Goal: Answer question/provide support: Share knowledge or assist other users

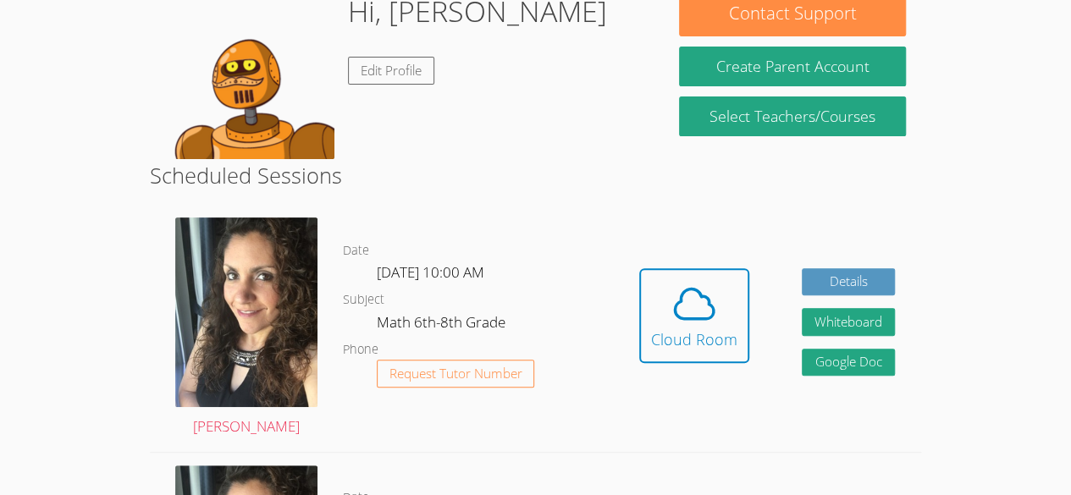
scroll to position [170, 0]
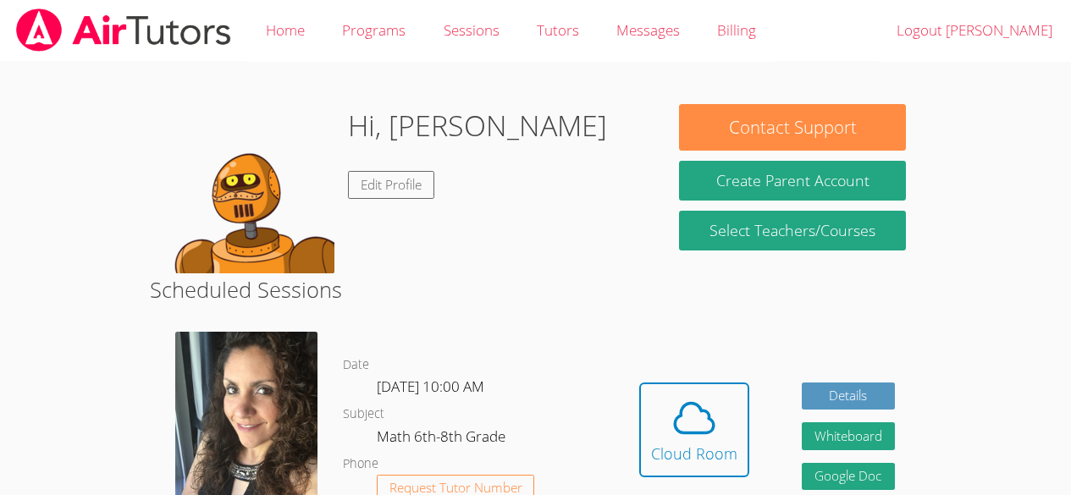
scroll to position [170, 0]
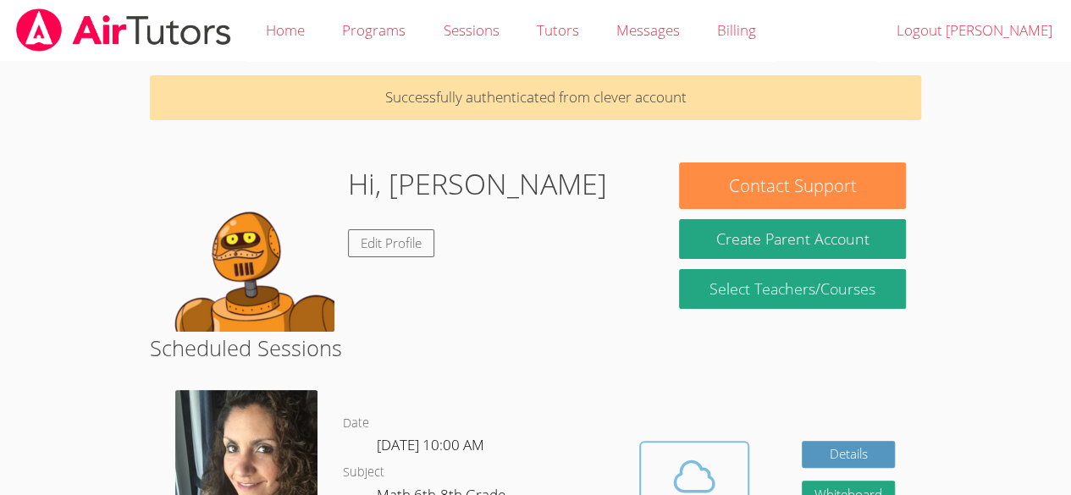
click at [698, 493] on icon at bounding box center [693, 476] width 47 height 47
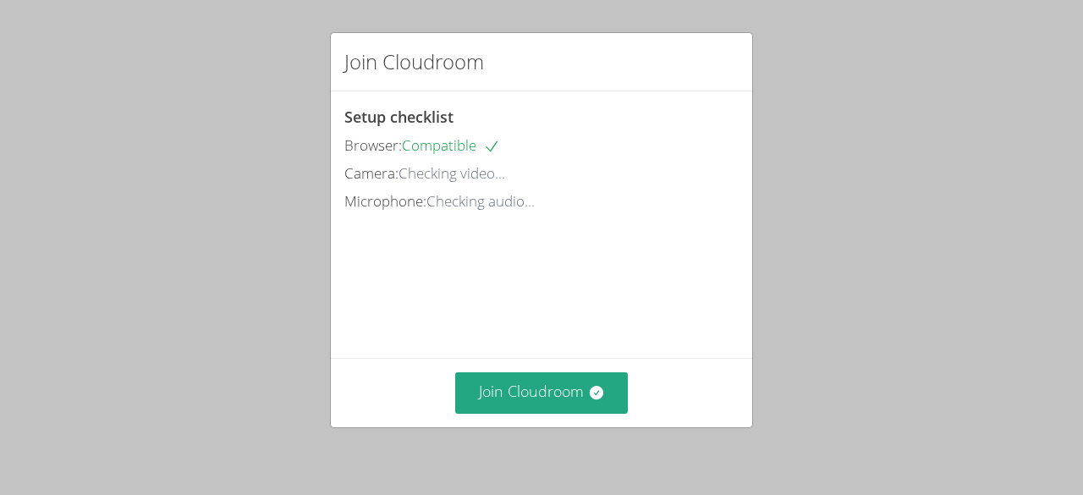
click at [562, 369] on div "Join Cloudroom" at bounding box center [542, 392] width 422 height 69
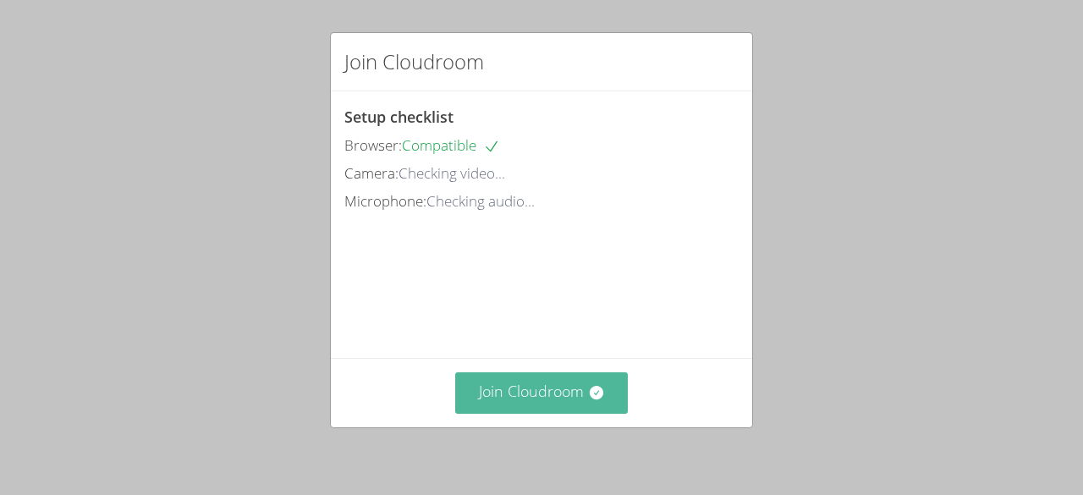
click at [565, 411] on button "Join Cloudroom" at bounding box center [542, 392] width 174 height 41
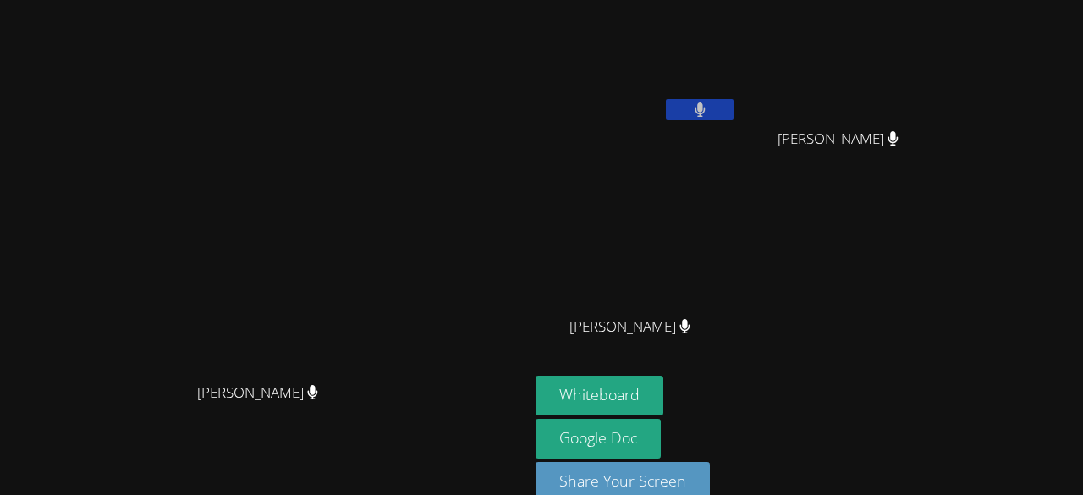
click at [734, 105] on button at bounding box center [700, 109] width 68 height 21
click at [734, 110] on button at bounding box center [700, 109] width 68 height 21
click at [734, 113] on button at bounding box center [700, 109] width 68 height 21
click at [737, 90] on video at bounding box center [636, 63] width 201 height 113
click at [709, 107] on icon at bounding box center [701, 109] width 18 height 14
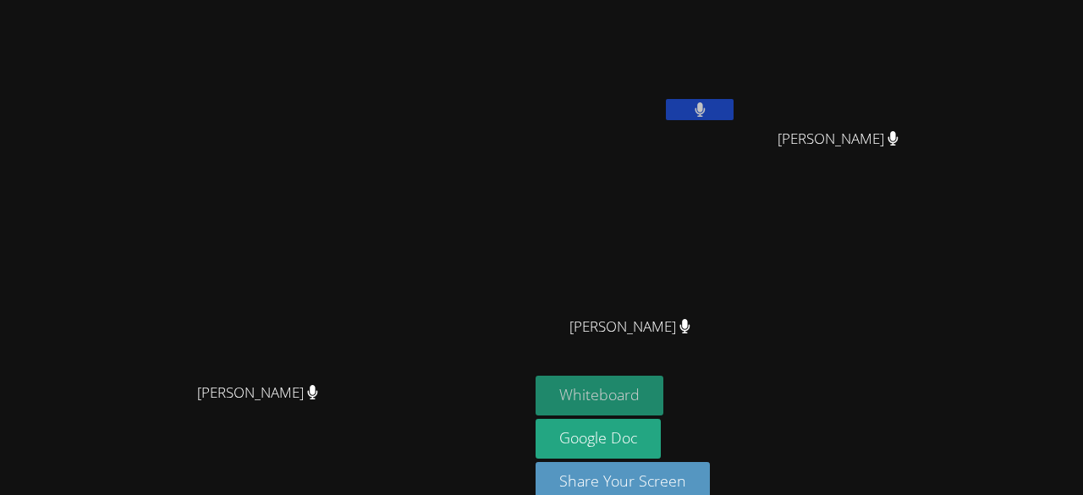
click at [664, 395] on button "Whiteboard" at bounding box center [600, 396] width 128 height 40
click at [664, 400] on button "Whiteboard" at bounding box center [600, 396] width 128 height 40
click at [734, 116] on button at bounding box center [700, 109] width 68 height 21
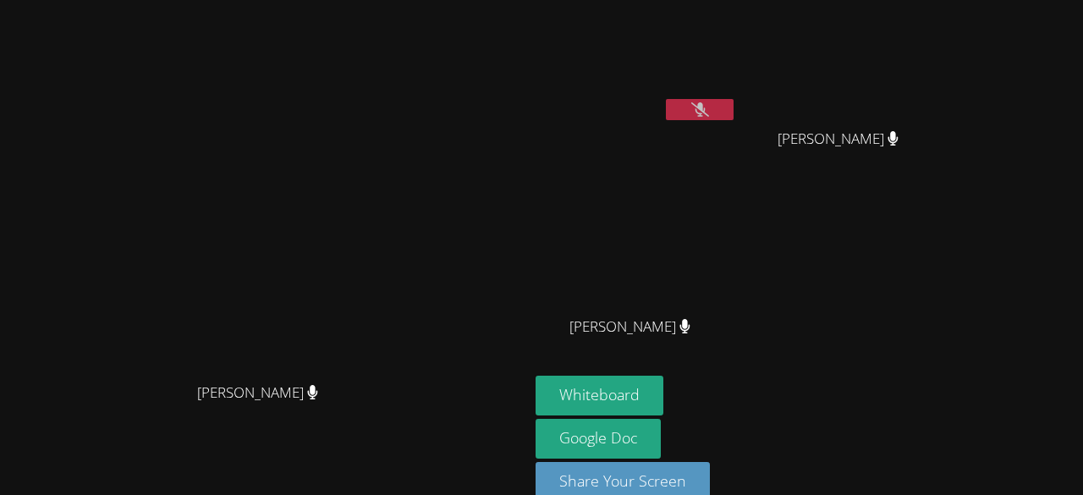
click at [734, 117] on button at bounding box center [700, 109] width 68 height 21
click at [734, 107] on button at bounding box center [700, 109] width 68 height 21
click at [709, 109] on icon at bounding box center [701, 109] width 18 height 14
click at [734, 100] on button at bounding box center [700, 109] width 68 height 21
click at [734, 114] on button at bounding box center [700, 109] width 68 height 21
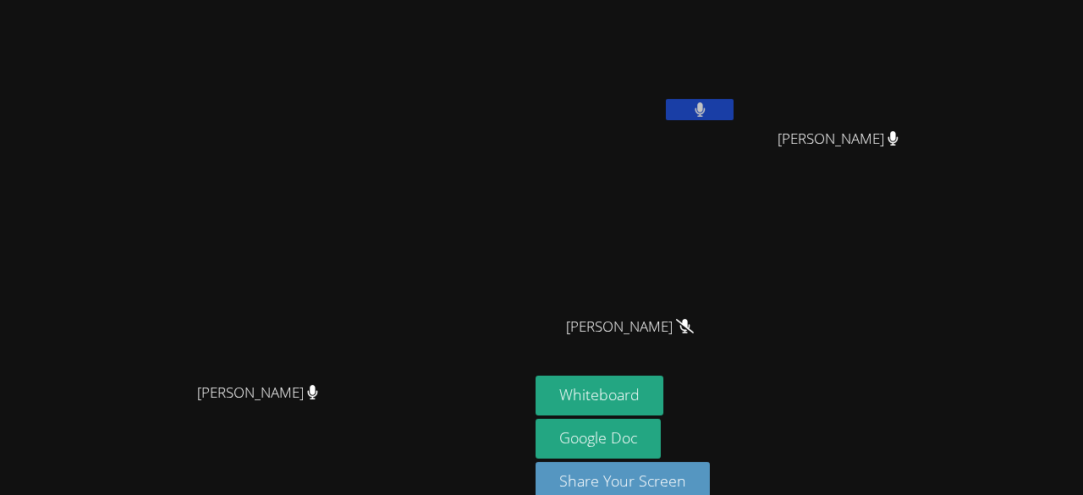
click at [734, 107] on button at bounding box center [700, 109] width 68 height 21
click at [734, 102] on button at bounding box center [700, 109] width 68 height 21
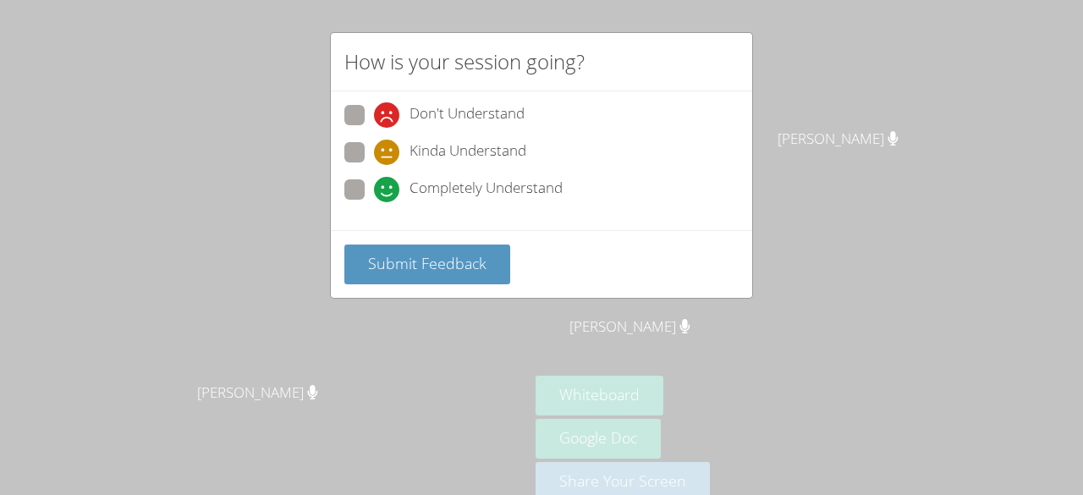
click at [538, 191] on span "Completely Understand" at bounding box center [486, 189] width 153 height 25
click at [389, 191] on input "Completely Understand" at bounding box center [381, 186] width 14 height 14
radio input "true"
click at [506, 154] on span "Kinda Understand" at bounding box center [468, 152] width 117 height 25
click at [389, 154] on input "Kinda Understand" at bounding box center [381, 149] width 14 height 14
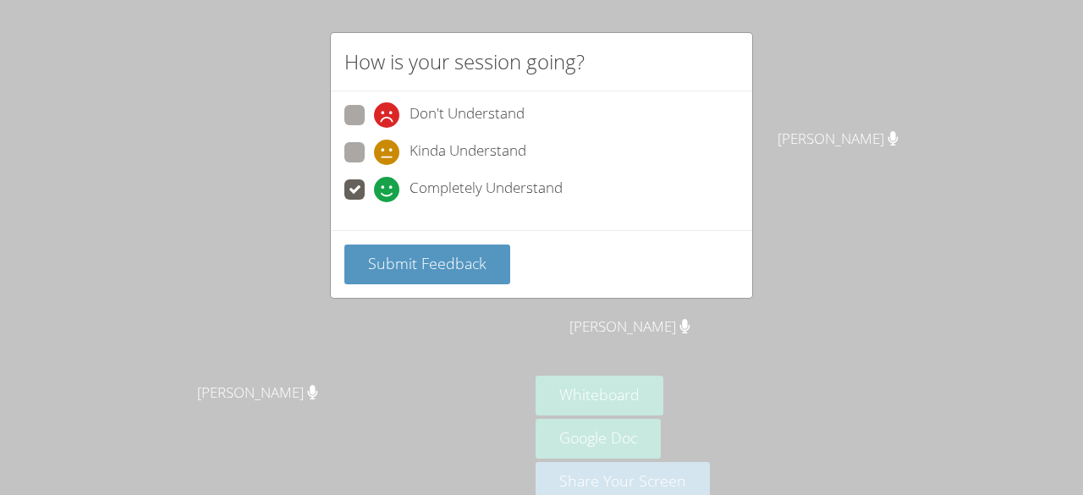
radio input "true"
click at [541, 187] on span "Completely Understand" at bounding box center [486, 189] width 153 height 25
click at [389, 187] on input "Completely Understand" at bounding box center [381, 186] width 14 height 14
radio input "true"
click at [441, 197] on span "Completely Understand" at bounding box center [486, 189] width 153 height 25
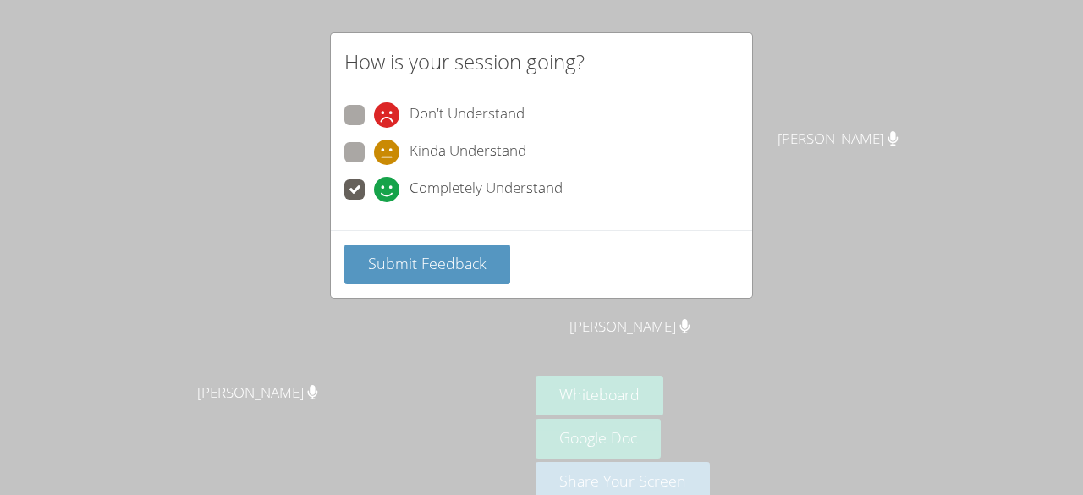
click at [389, 194] on input "Completely Understand" at bounding box center [381, 186] width 14 height 14
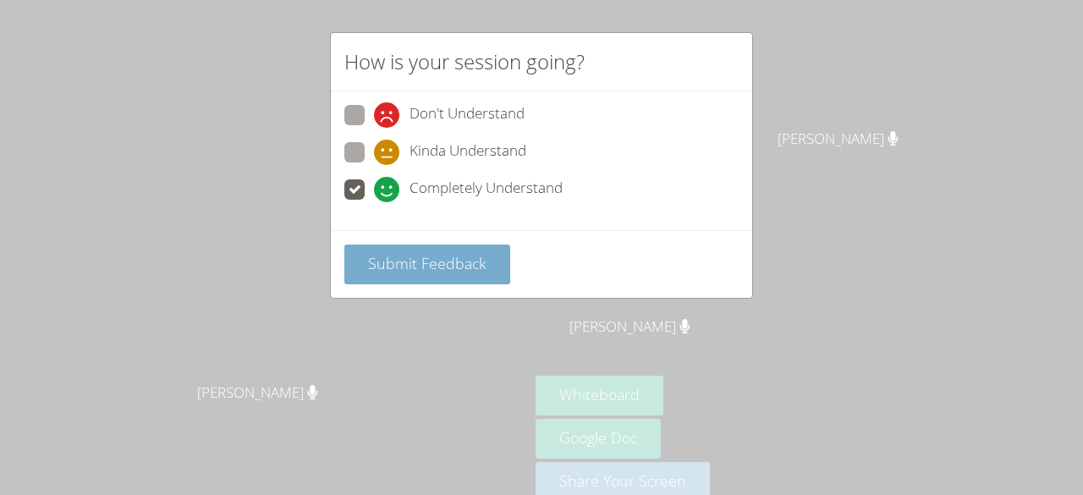
click at [452, 267] on span "Submit Feedback" at bounding box center [427, 263] width 118 height 20
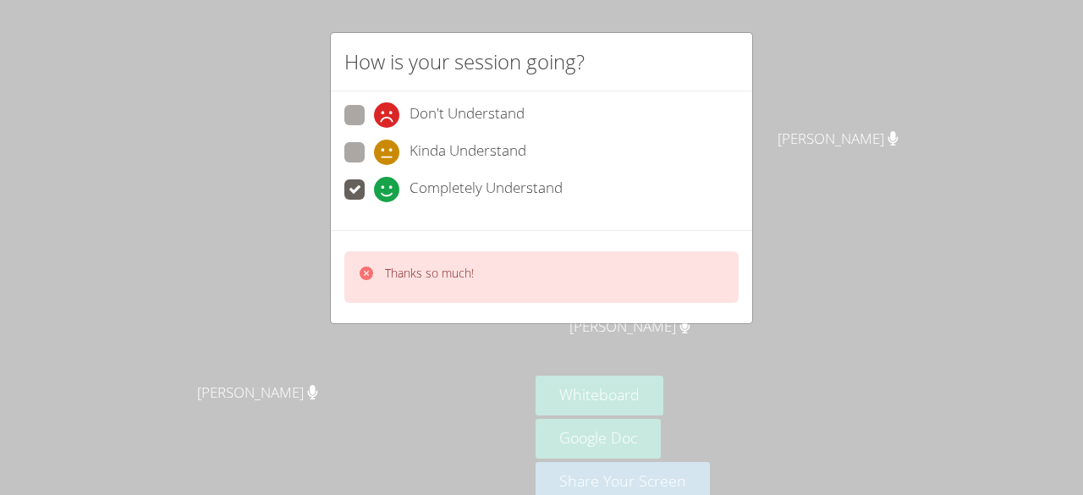
click at [503, 275] on div "Thanks so much!" at bounding box center [541, 277] width 394 height 52
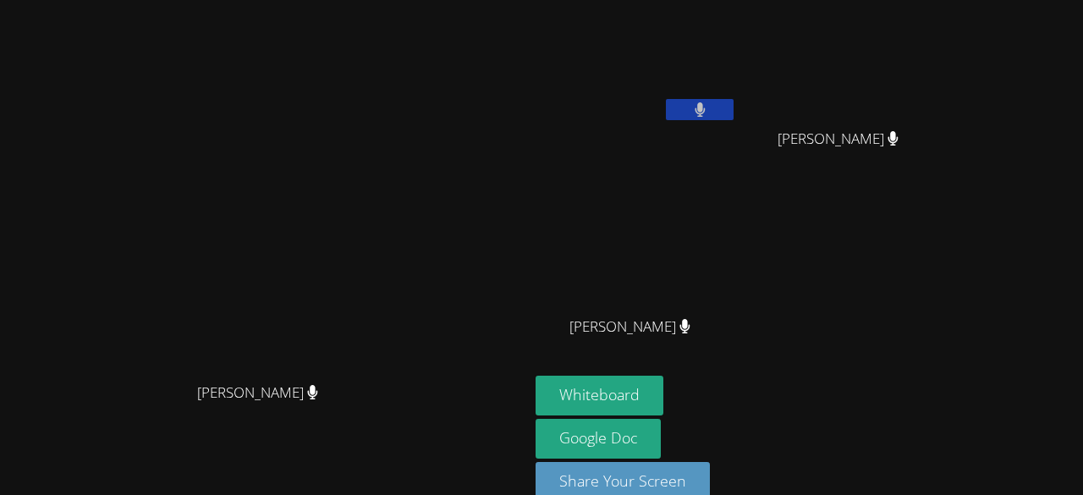
drag, startPoint x: 364, startPoint y: 266, endPoint x: 708, endPoint y: 257, distance: 344.6
click at [737, 97] on video at bounding box center [636, 63] width 201 height 113
click at [706, 111] on icon at bounding box center [700, 109] width 11 height 14
click at [709, 112] on icon at bounding box center [701, 109] width 18 height 14
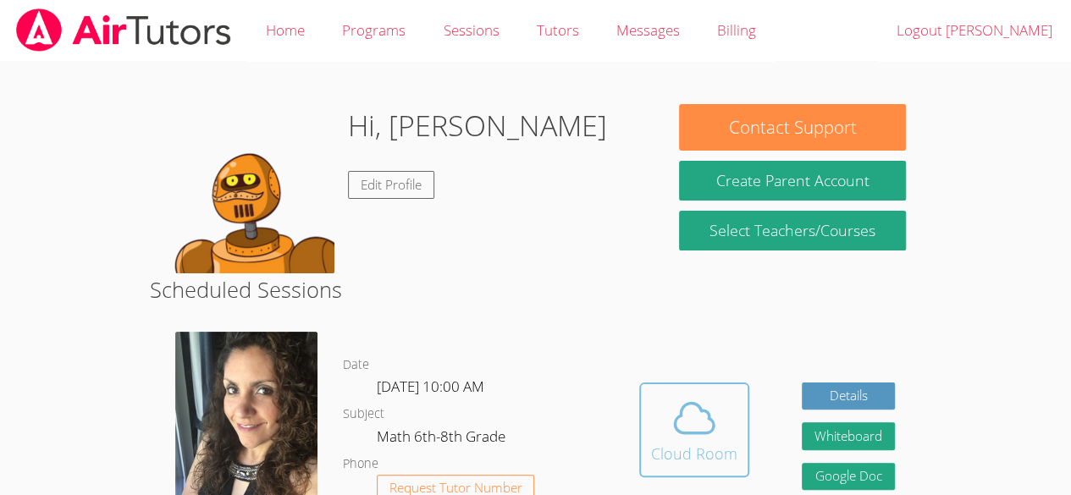
click at [662, 404] on span at bounding box center [694, 417] width 86 height 47
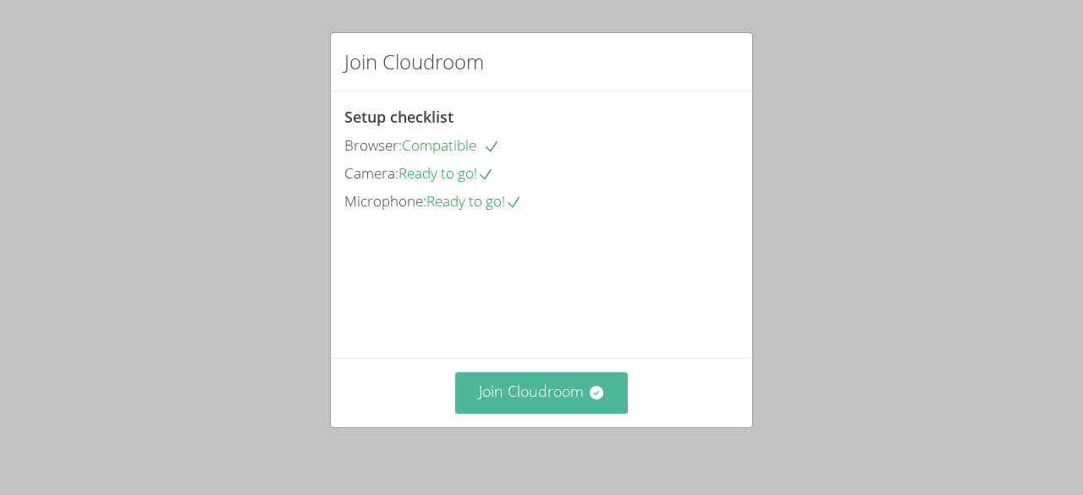
click at [562, 378] on button "Join Cloudroom" at bounding box center [542, 392] width 174 height 41
